Goal: Obtain resource: Obtain resource

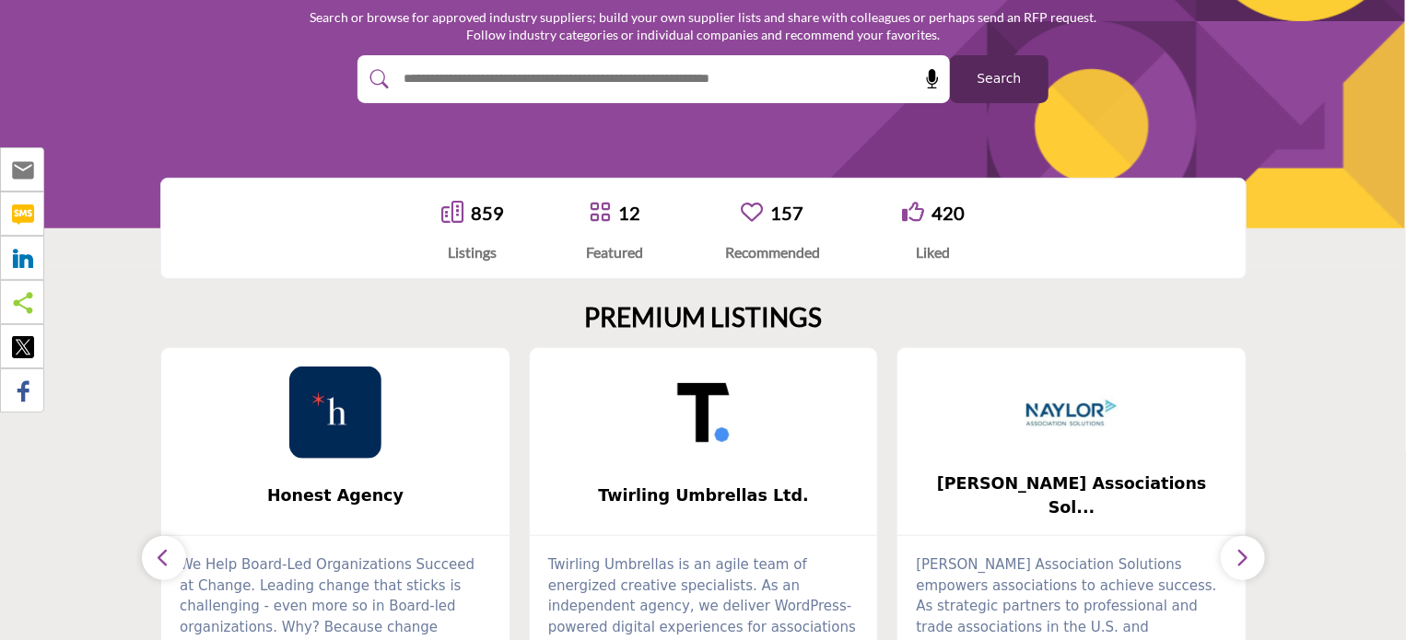
scroll to position [254, 0]
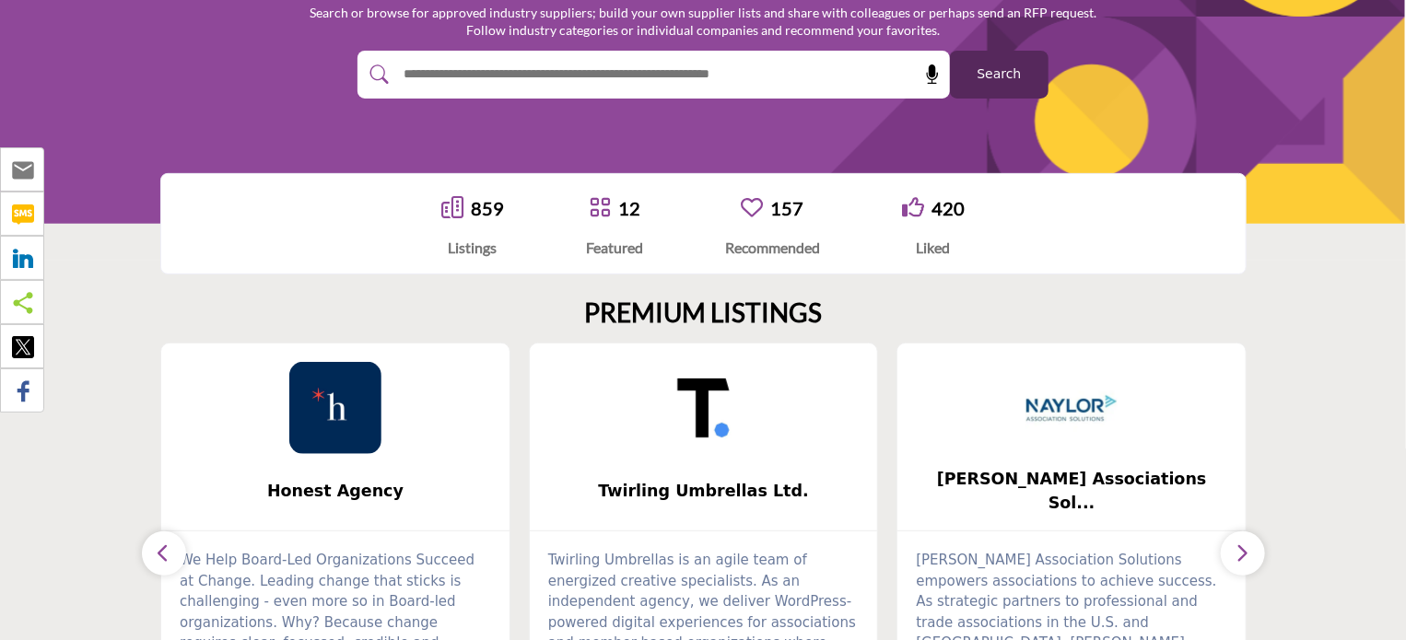
click at [152, 552] on button "button" at bounding box center [164, 554] width 44 height 44
click at [171, 552] on button "button" at bounding box center [164, 554] width 44 height 44
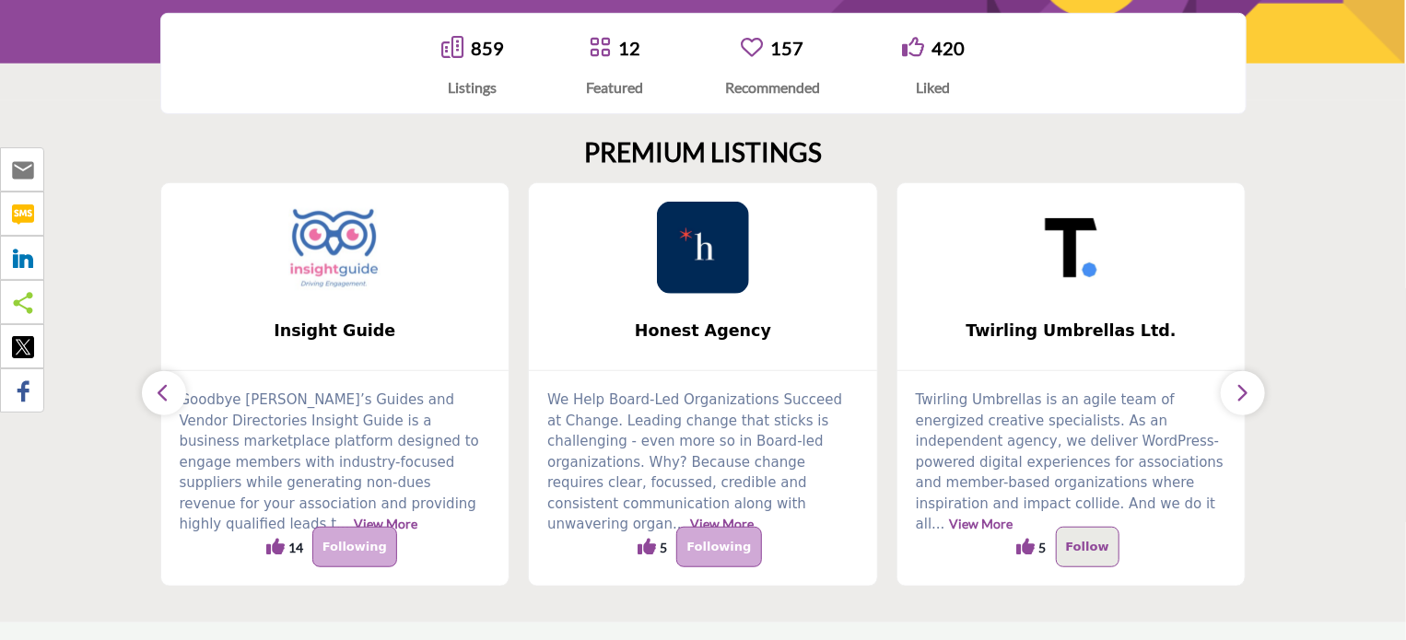
scroll to position [420, 0]
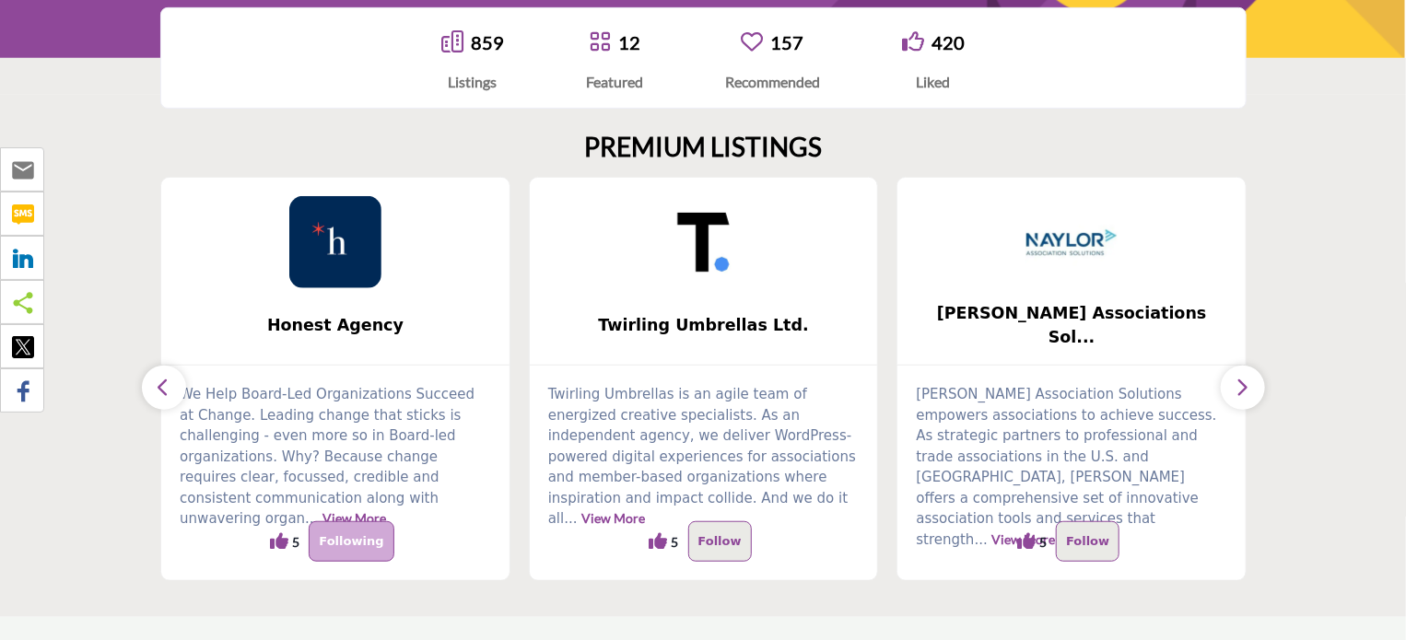
click at [165, 385] on icon "button" at bounding box center [164, 387] width 15 height 23
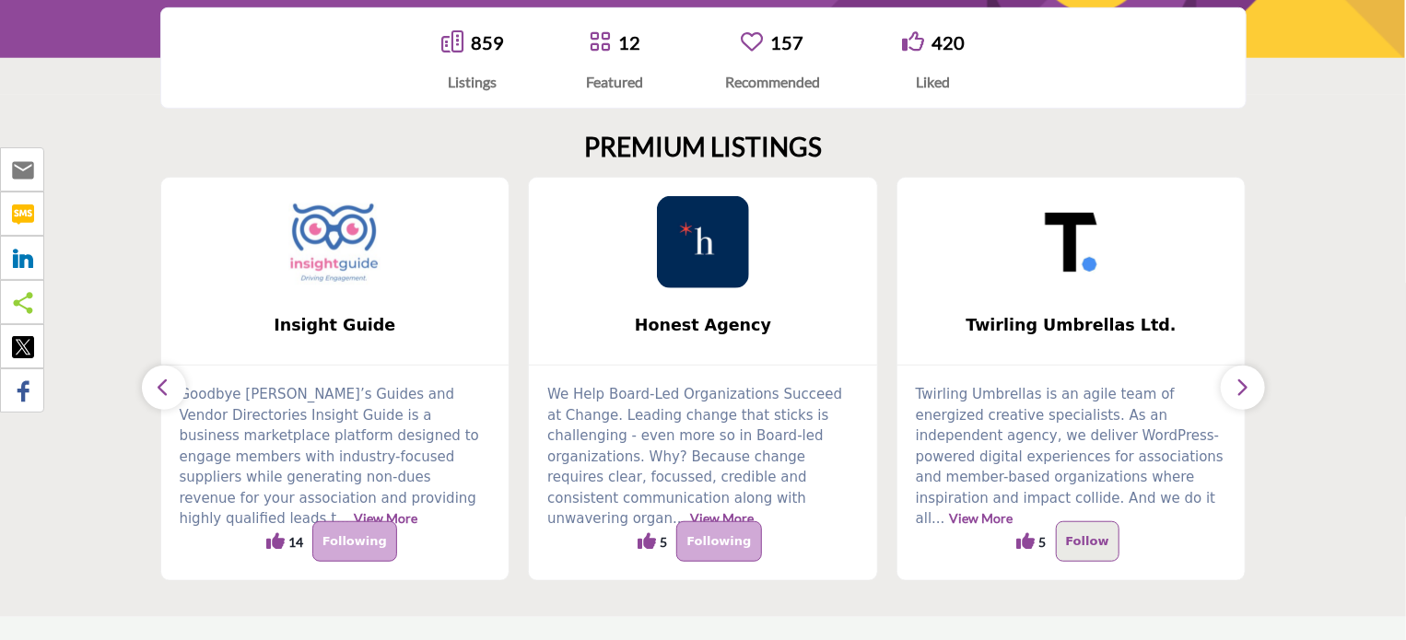
click at [339, 251] on img at bounding box center [334, 242] width 92 height 92
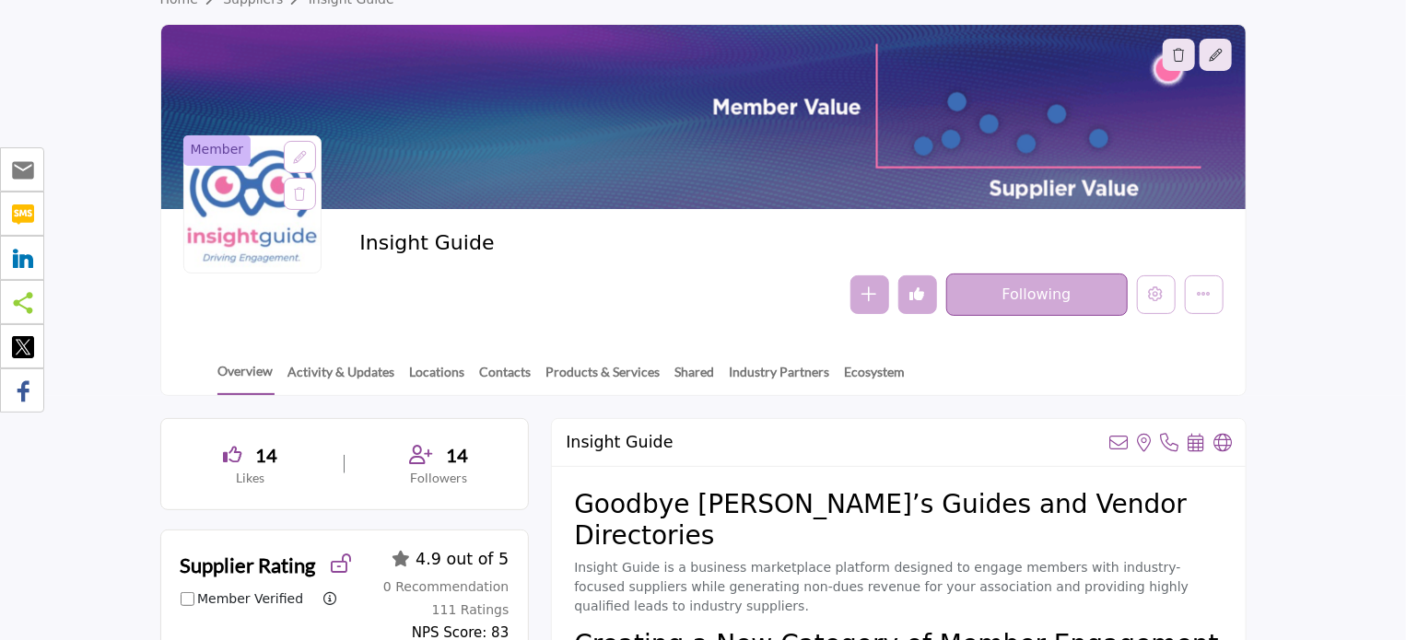
scroll to position [90, 0]
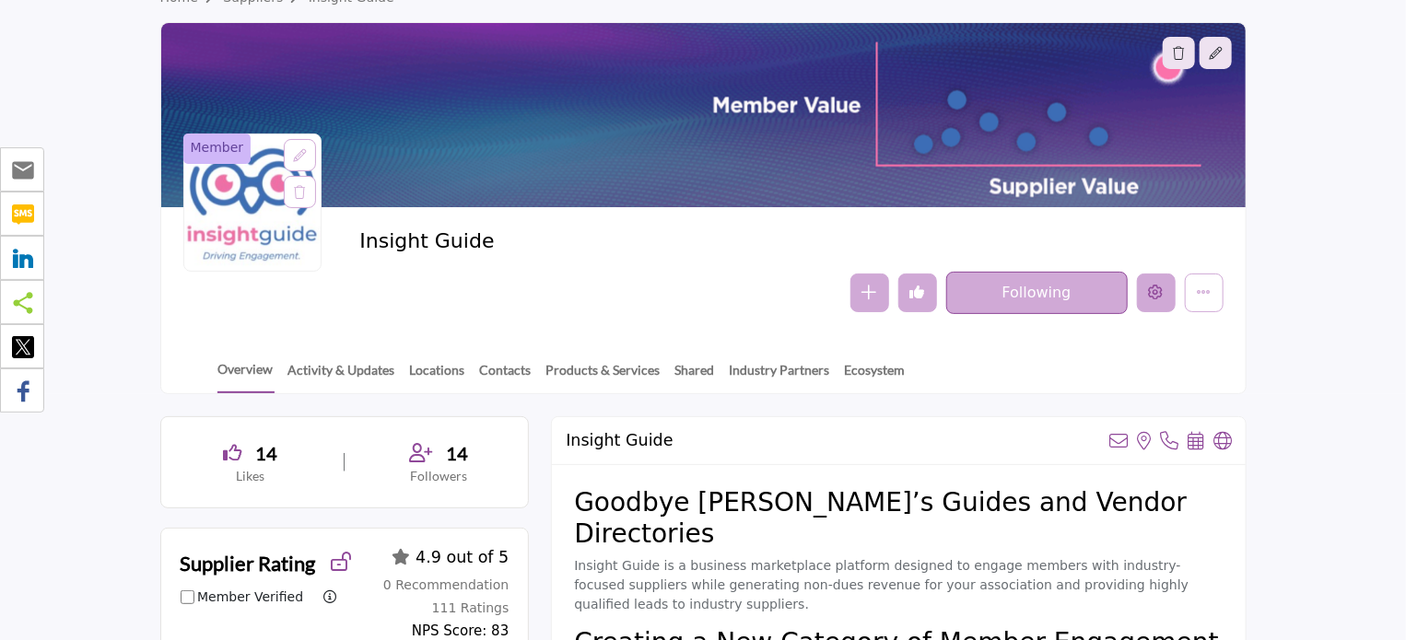
click at [1158, 290] on icon "Edit company" at bounding box center [1156, 292] width 15 height 15
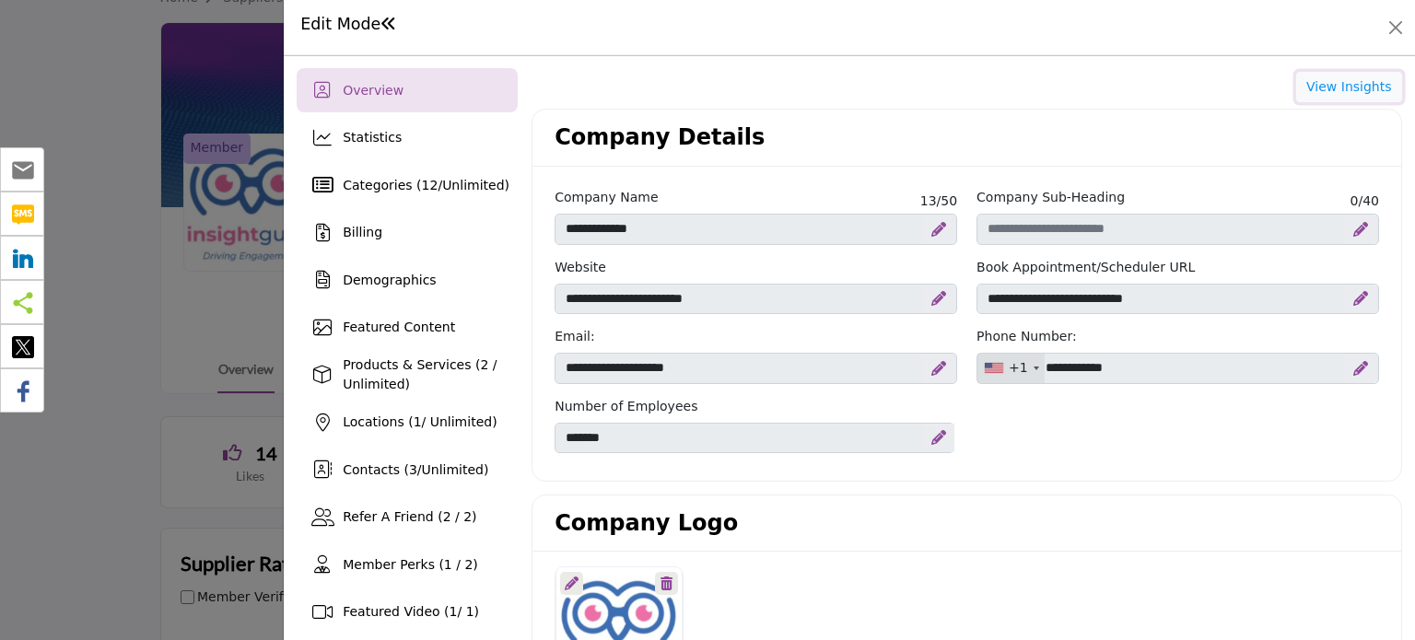
click at [1342, 91] on button "View Insights" at bounding box center [1350, 87] width 106 height 31
click at [1314, 80] on button "View Insights" at bounding box center [1350, 87] width 106 height 31
click at [1315, 81] on button "View Insights" at bounding box center [1350, 87] width 106 height 31
click at [1397, 15] on button "Close" at bounding box center [1396, 28] width 26 height 26
